Goal: Task Accomplishment & Management: Use online tool/utility

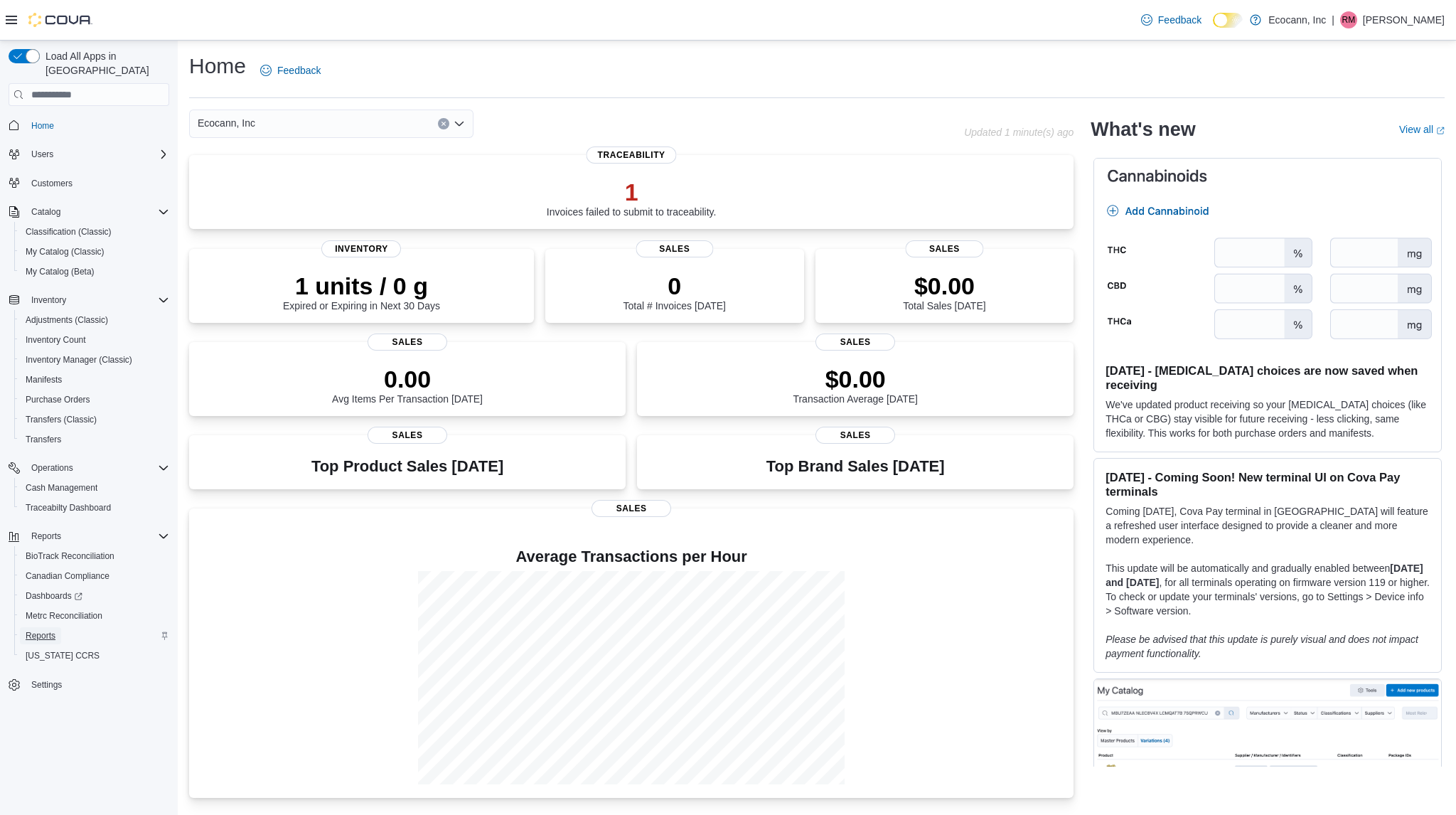
click at [52, 629] on span "Reports" at bounding box center [40, 635] width 30 height 12
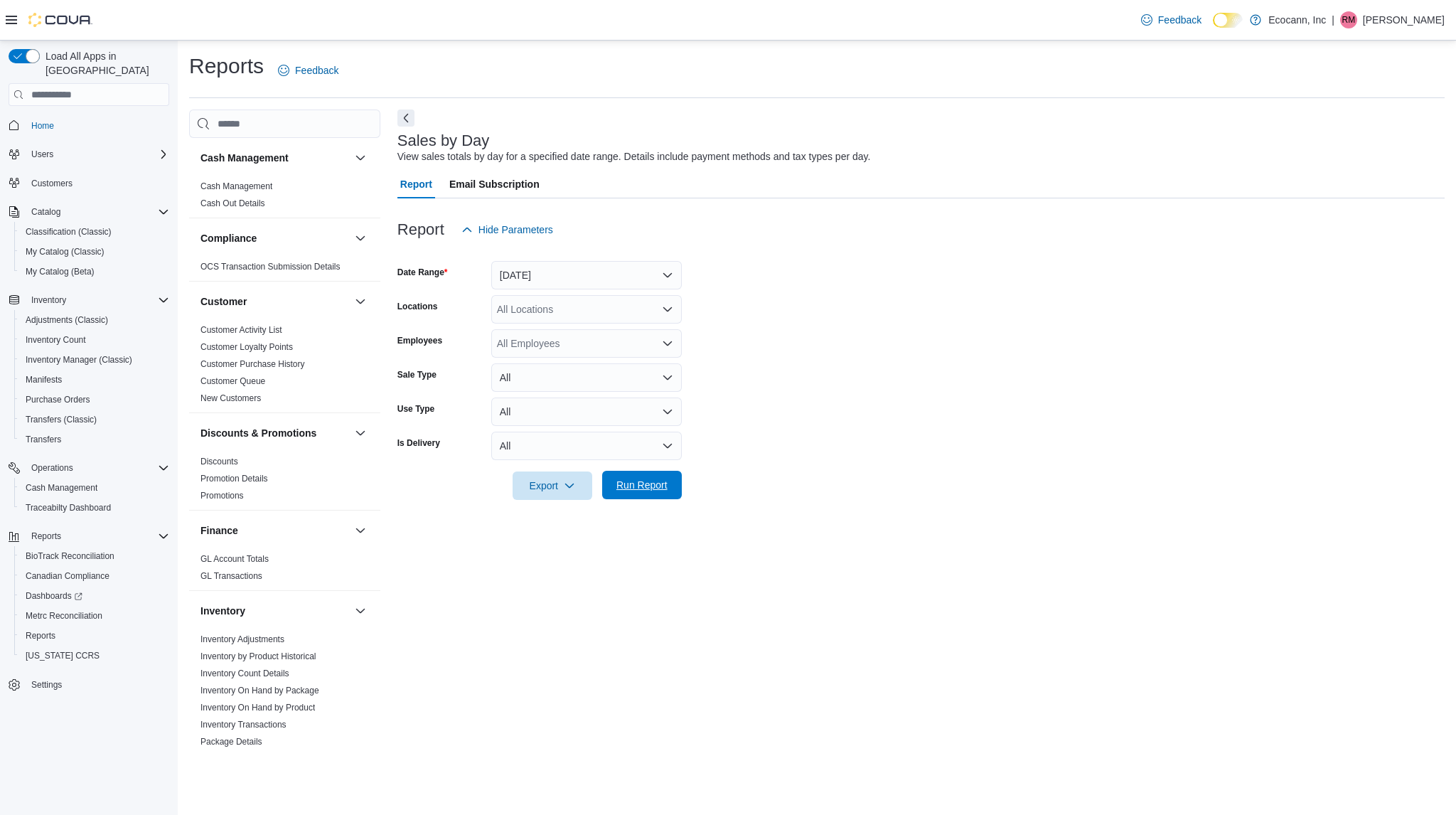
click at [640, 491] on span "Run Report" at bounding box center [641, 485] width 51 height 14
